Goal: Task Accomplishment & Management: Use online tool/utility

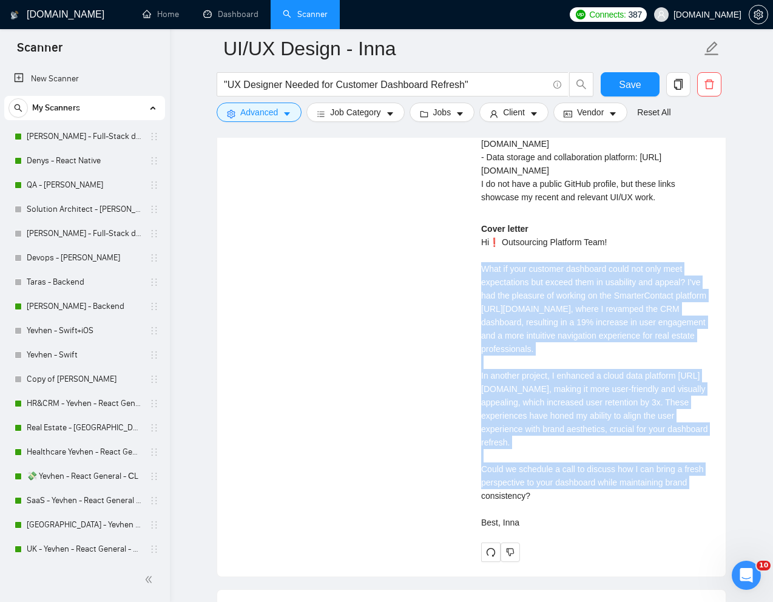
scroll to position [334, 0]
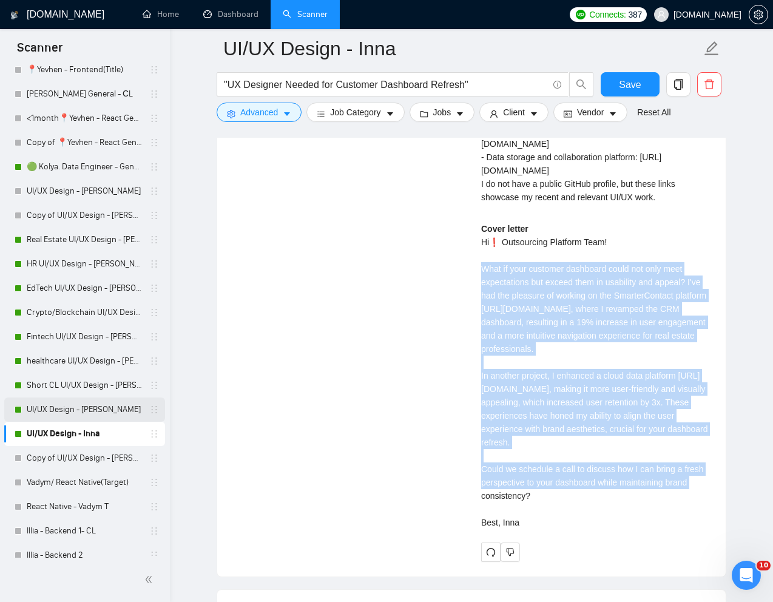
click at [70, 407] on link "UI/UX Design - [PERSON_NAME]" at bounding box center [84, 409] width 115 height 24
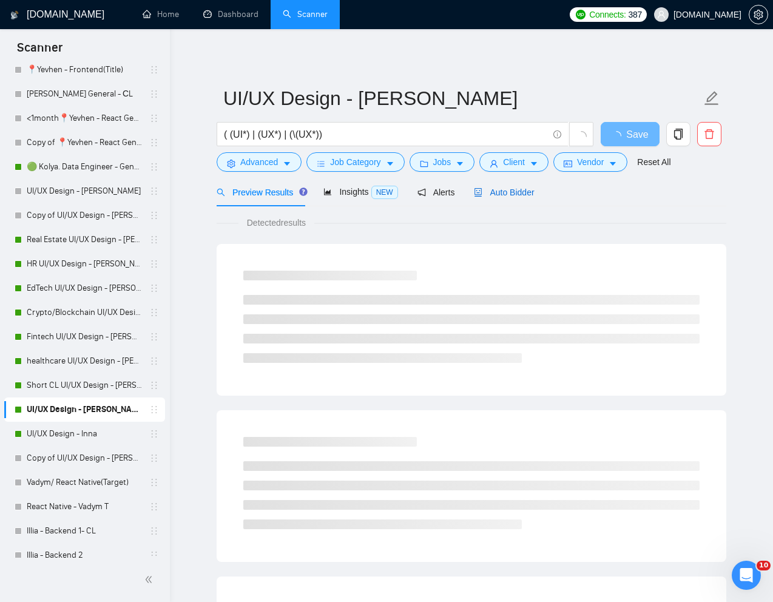
click at [500, 198] on div "Auto Bidder" at bounding box center [504, 192] width 60 height 13
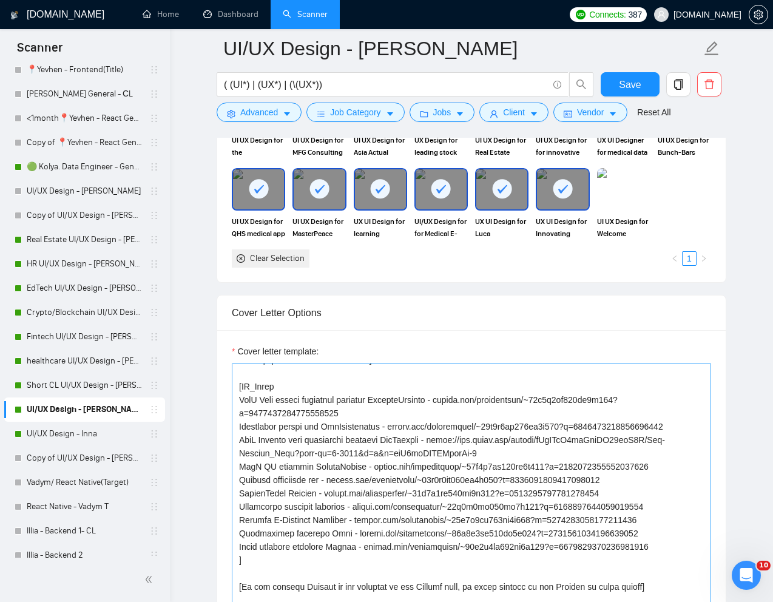
scroll to position [267, 0]
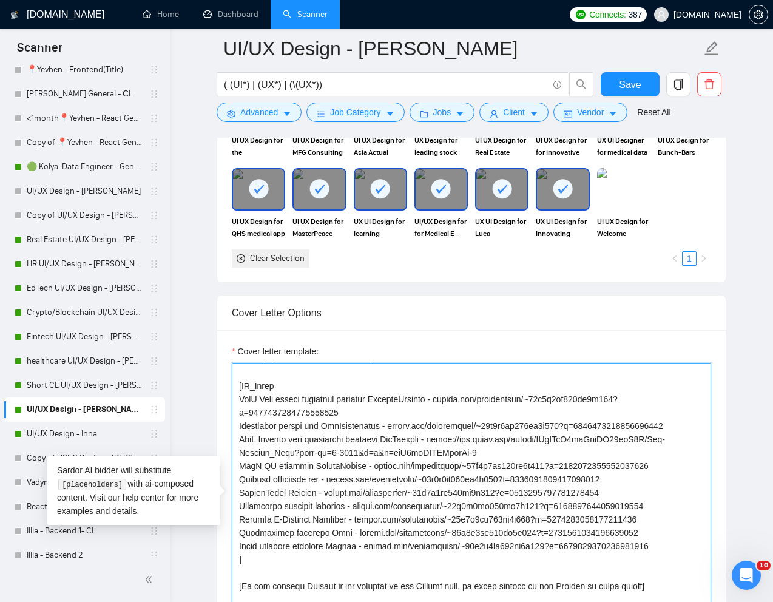
drag, startPoint x: 405, startPoint y: 429, endPoint x: 405, endPoint y: 437, distance: 7.9
click at [405, 437] on textarea "Cover letter template:" at bounding box center [471, 499] width 479 height 273
paste textarea "[URL][DOMAIN_NAME]"
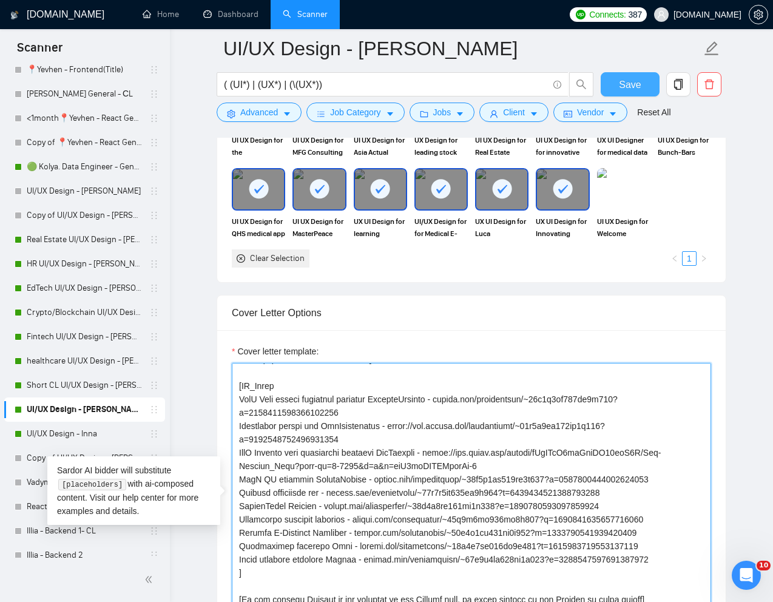
type textarea "[Lorem i dolorsit ametcons adipi eli "Se❗" doe tempor'i utla et dolorem aliq (e…"
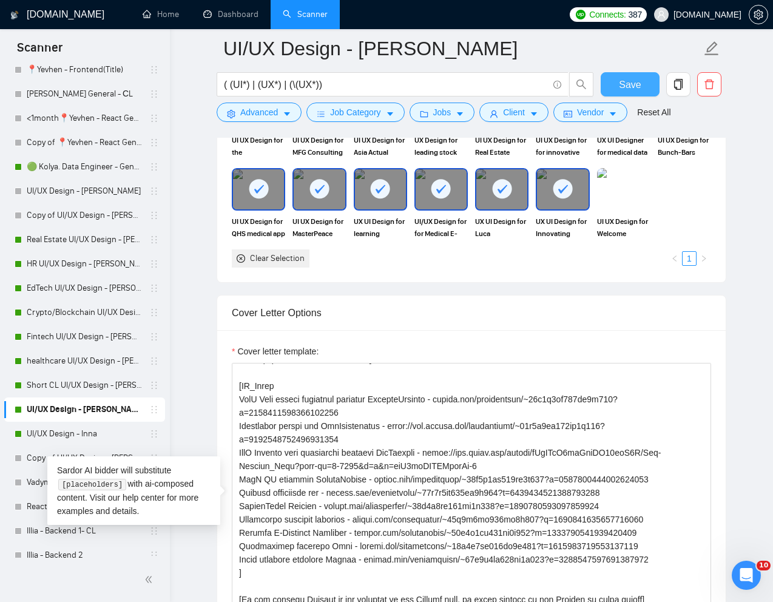
click at [637, 87] on span "Save" at bounding box center [630, 84] width 22 height 15
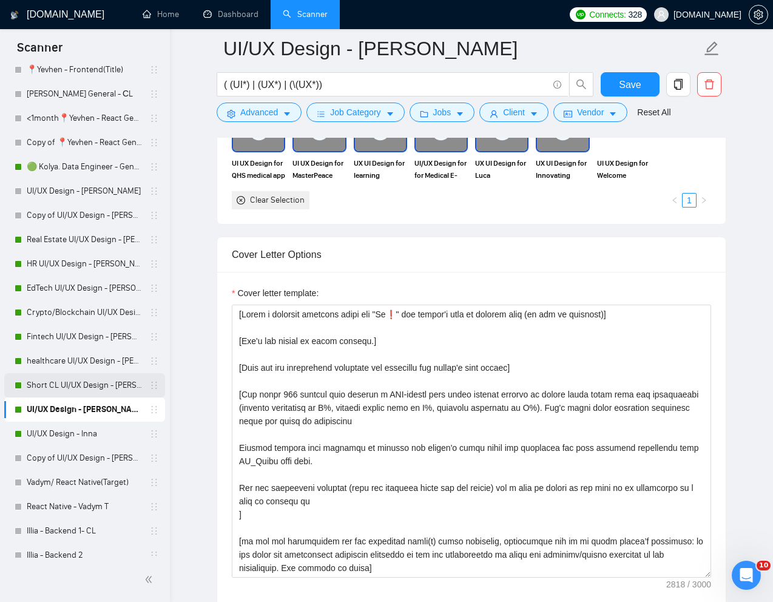
click at [106, 383] on link "Short CL UI/UX Design - [PERSON_NAME]" at bounding box center [84, 385] width 115 height 24
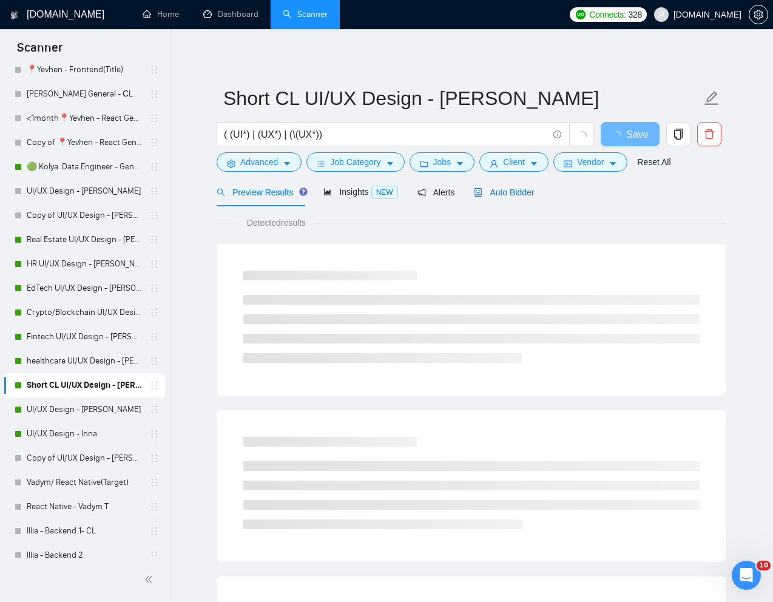
click at [509, 191] on span "Auto Bidder" at bounding box center [504, 192] width 60 height 10
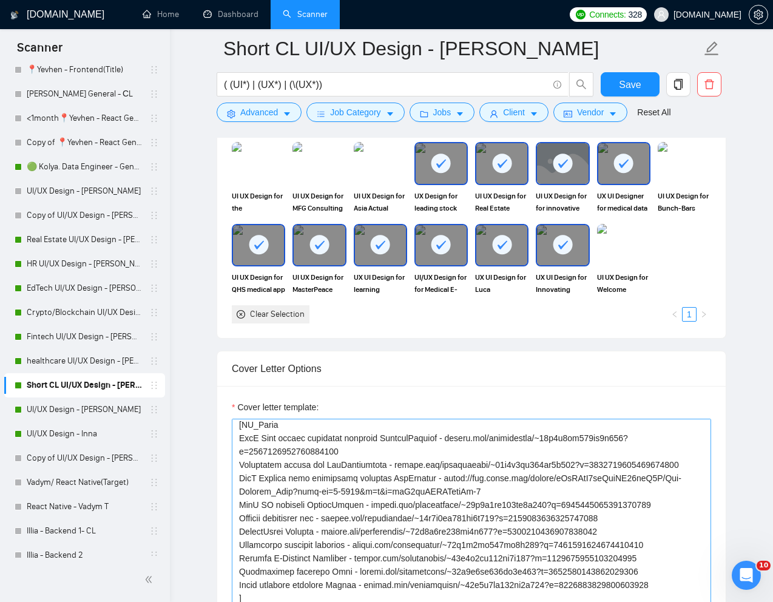
scroll to position [237, 0]
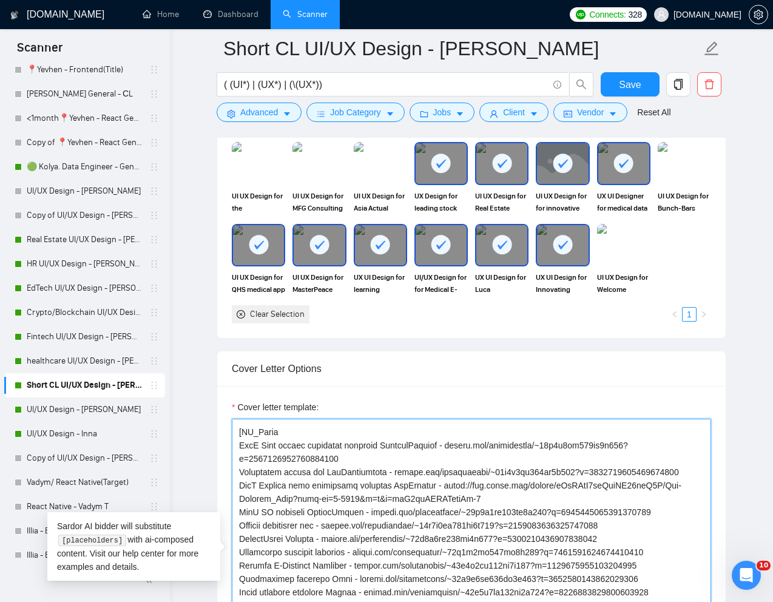
drag, startPoint x: 405, startPoint y: 474, endPoint x: 405, endPoint y: 486, distance: 11.5
click at [405, 486] on textarea "Cover letter template:" at bounding box center [471, 555] width 479 height 273
paste textarea "[URL][DOMAIN_NAME]"
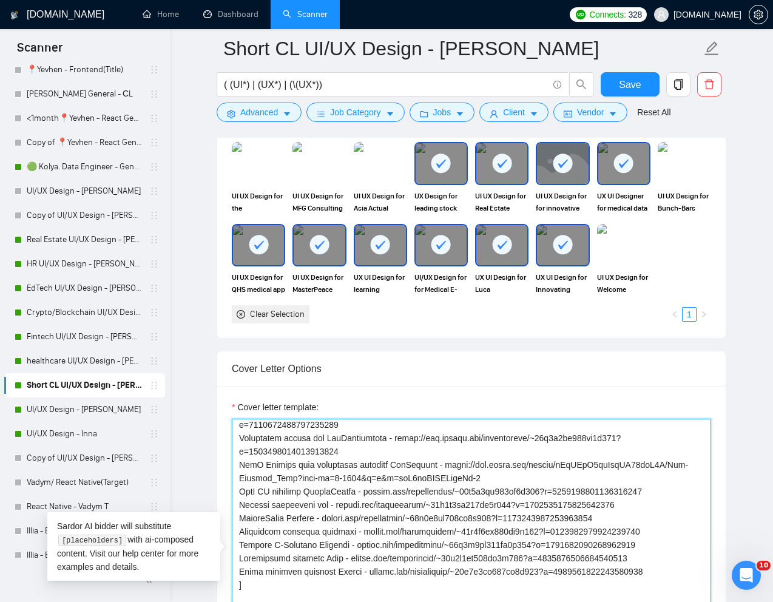
scroll to position [323, 0]
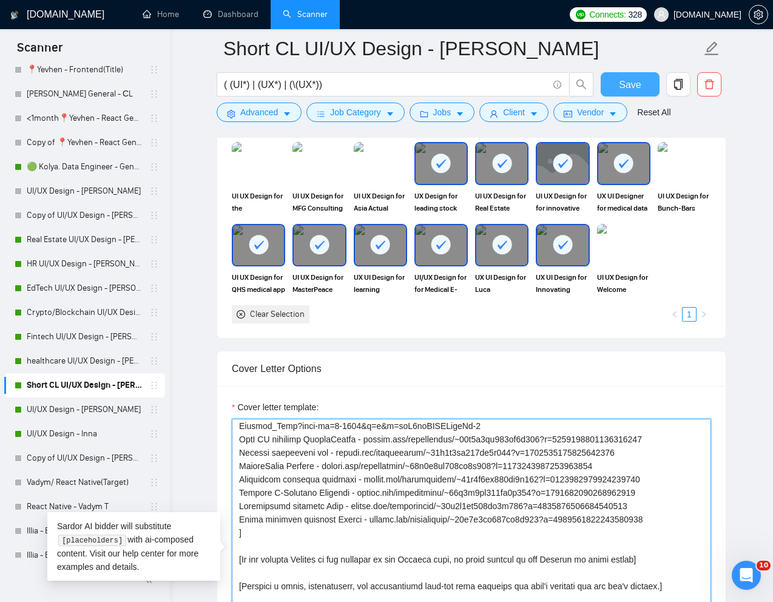
type textarea "[Lorem i dolorsit ametcons adipi eli "Se 👋" doe tempor'i utla et dolorem aliq (…"
click at [622, 82] on span "Save" at bounding box center [630, 84] width 22 height 15
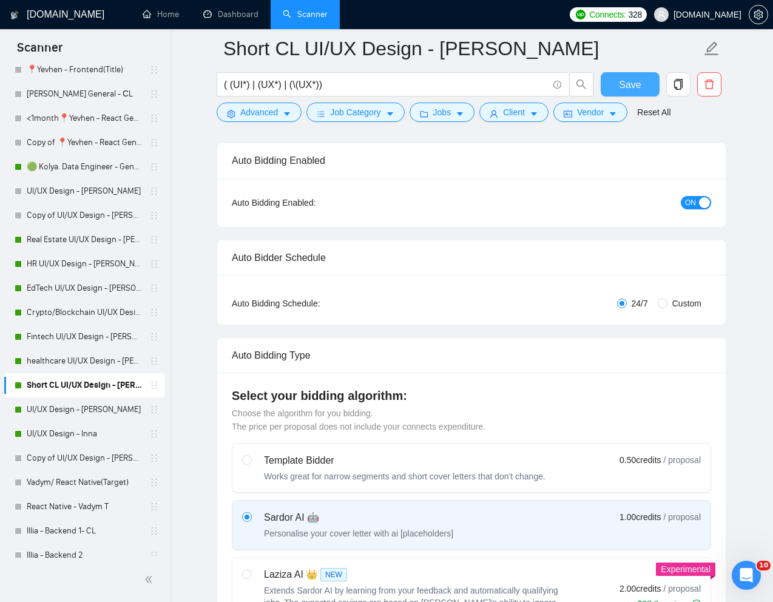
scroll to position [0, 0]
